Goal: Task Accomplishment & Management: Manage account settings

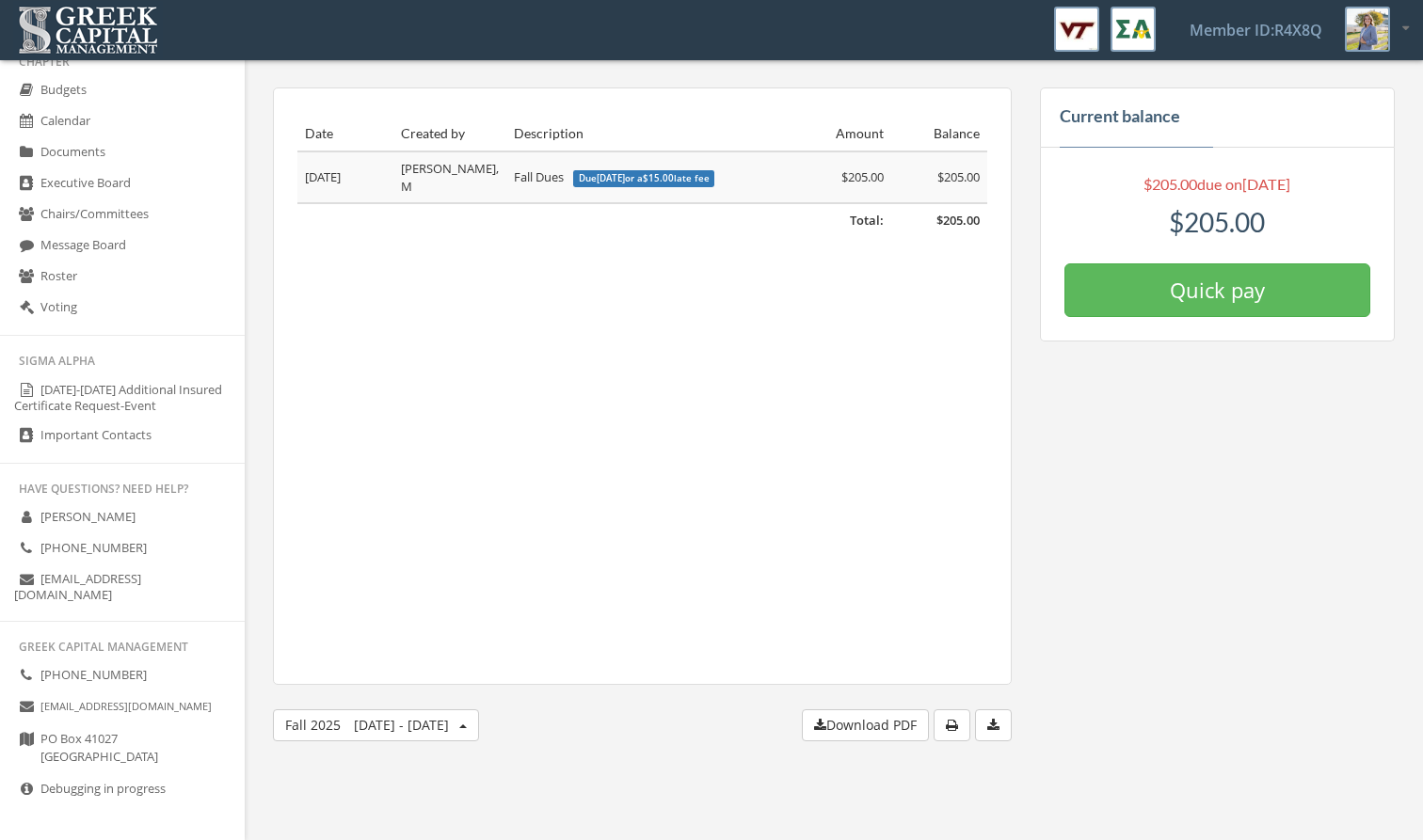
scroll to position [301, 0]
click at [432, 732] on span "[DATE] - [DATE]" at bounding box center [401, 725] width 95 height 17
click at [553, 579] on div "Date Created by Description Amount Balance Total: $205.00 [DATE] [PERSON_NAME],…" at bounding box center [643, 386] width 739 height 597
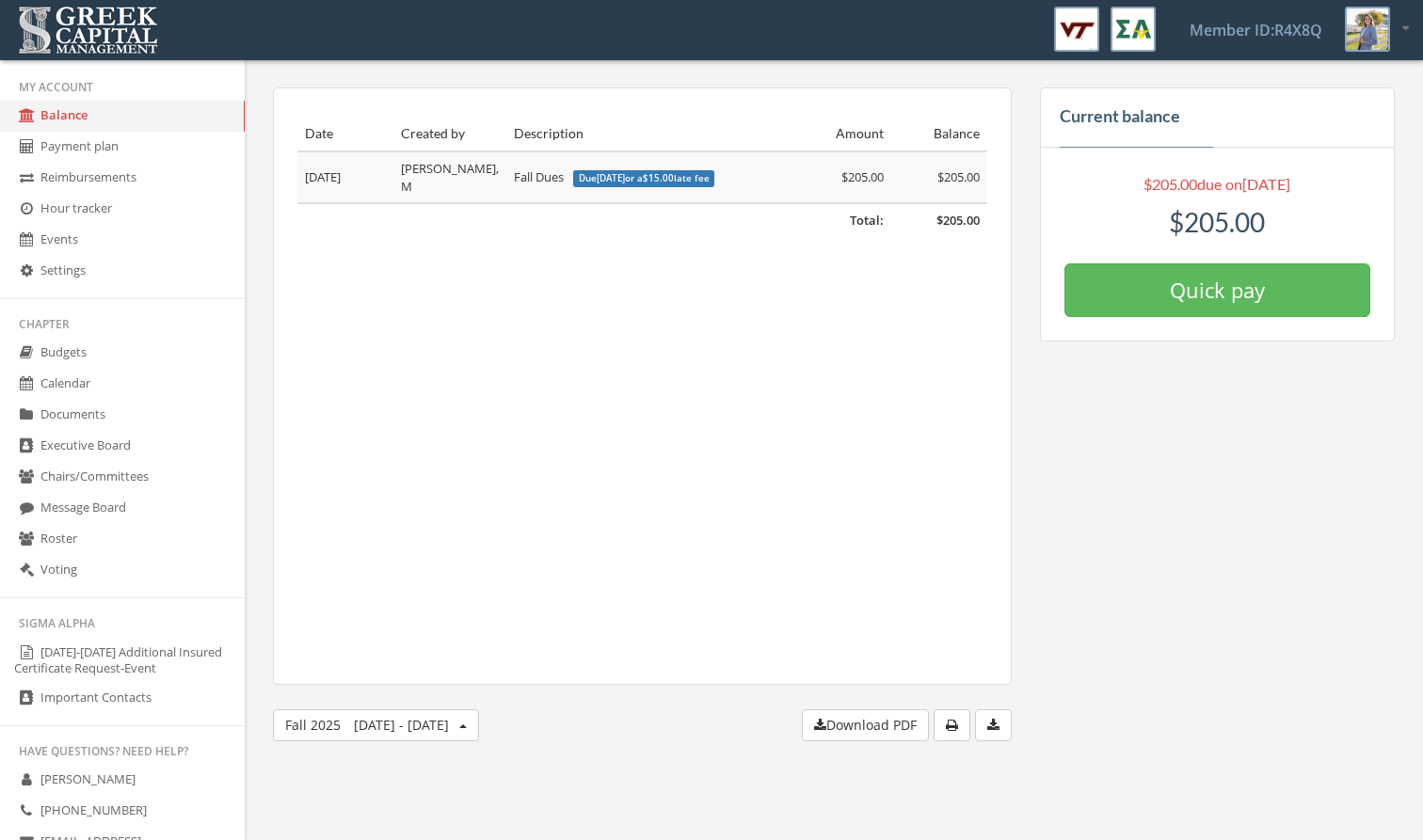
scroll to position [0, 0]
click at [1398, 33] on div at bounding box center [1376, 29] width 64 height 46
click at [1373, 78] on link "My account" at bounding box center [1346, 79] width 136 height 29
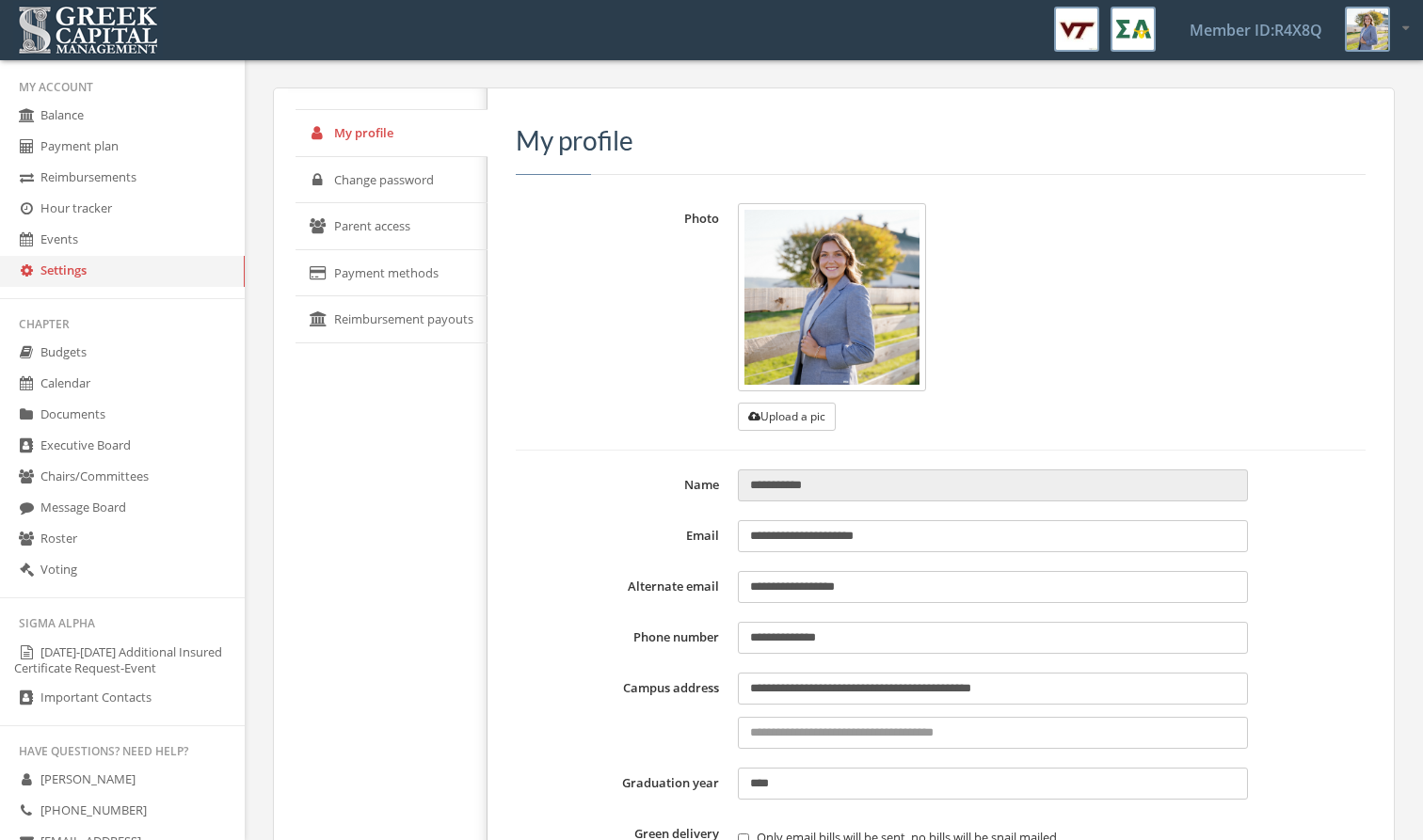
click at [77, 118] on link "Balance" at bounding box center [122, 116] width 244 height 31
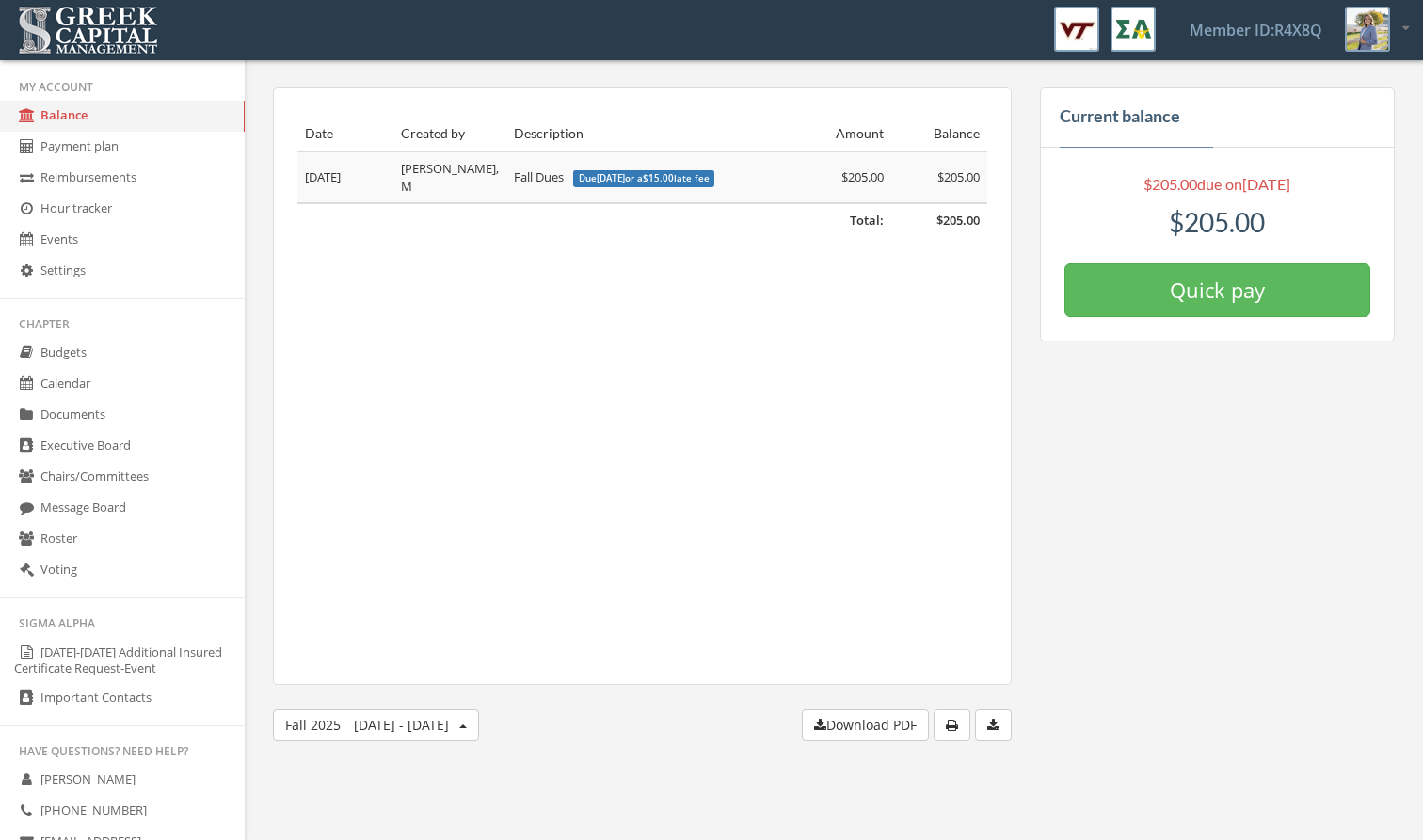
click at [76, 152] on link "Payment plan" at bounding box center [122, 147] width 244 height 31
